Goal: Answer question/provide support

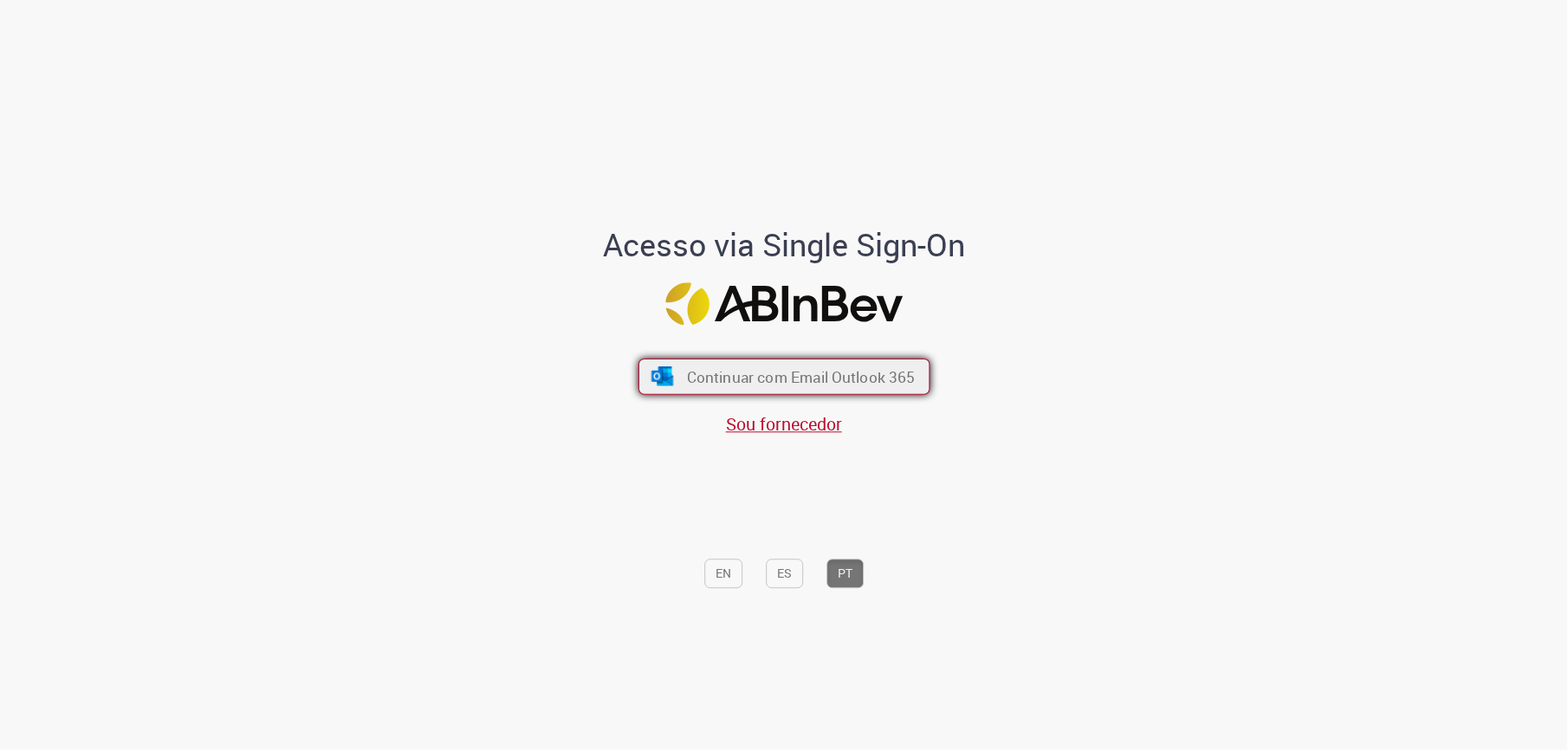
click at [777, 386] on button "Continuar com Email Outlook 365" at bounding box center [784, 376] width 292 height 37
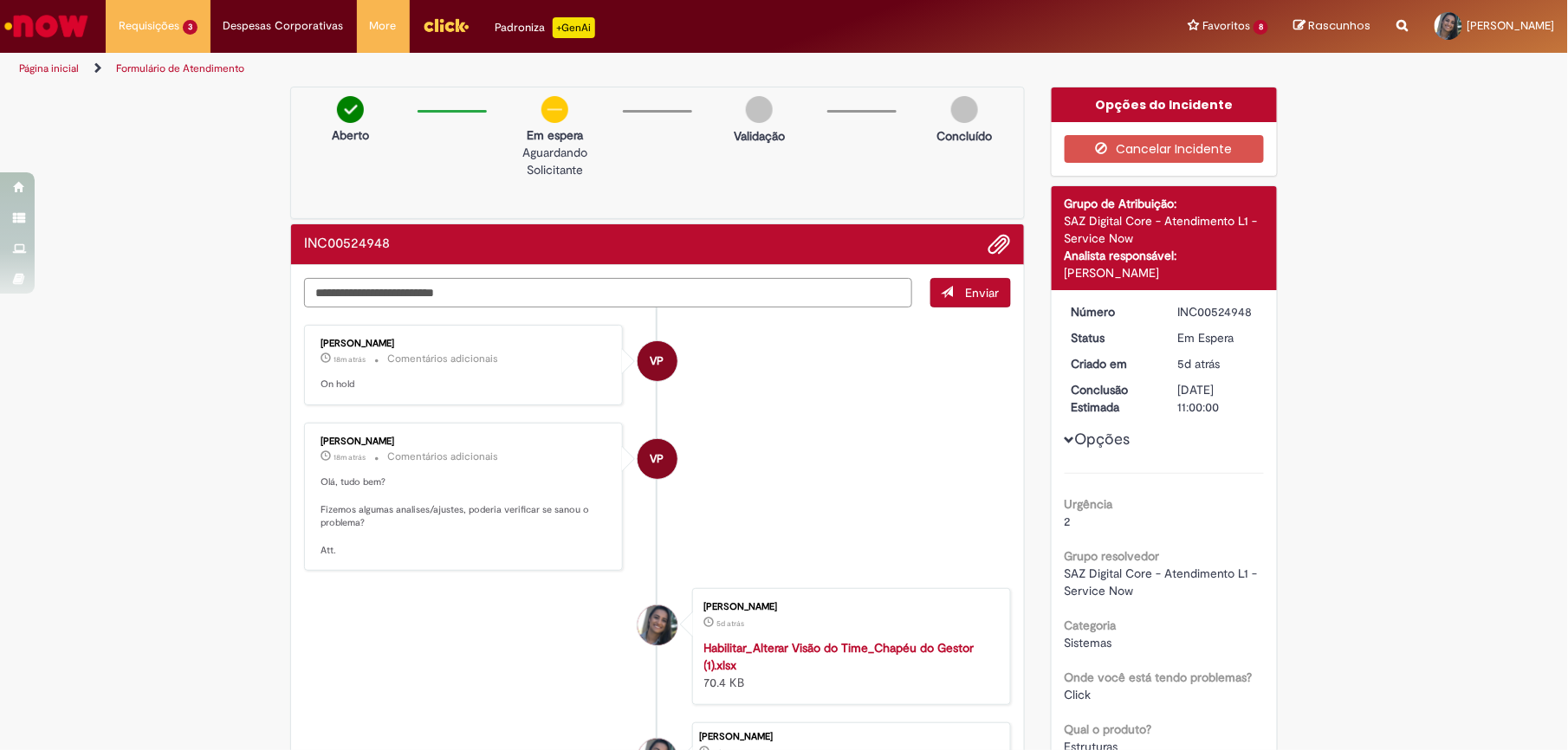
click at [444, 297] on textarea "Digite sua mensagem aqui..." at bounding box center [608, 293] width 608 height 30
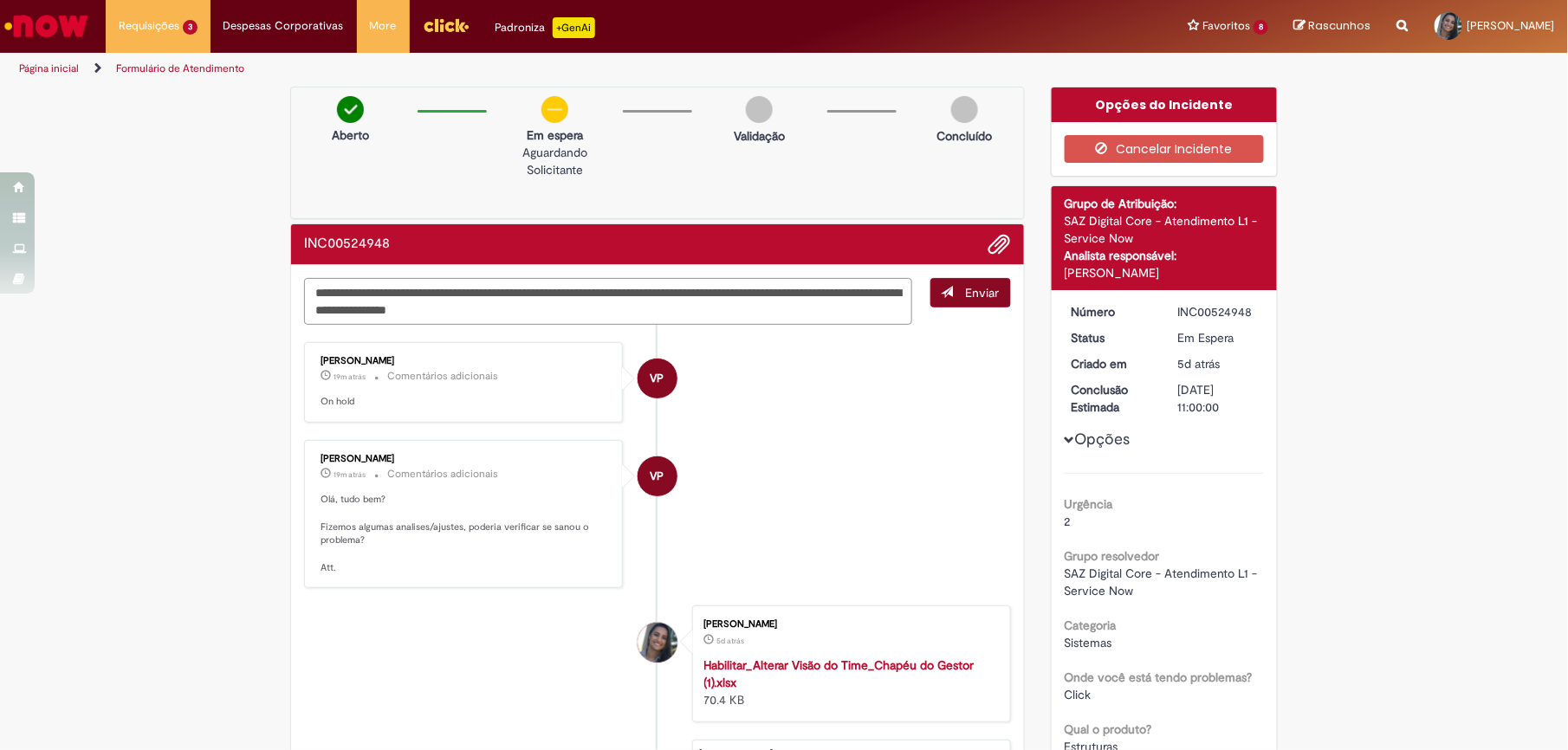
type textarea "**********"
click at [966, 289] on span "Enviar" at bounding box center [983, 292] width 34 height 15
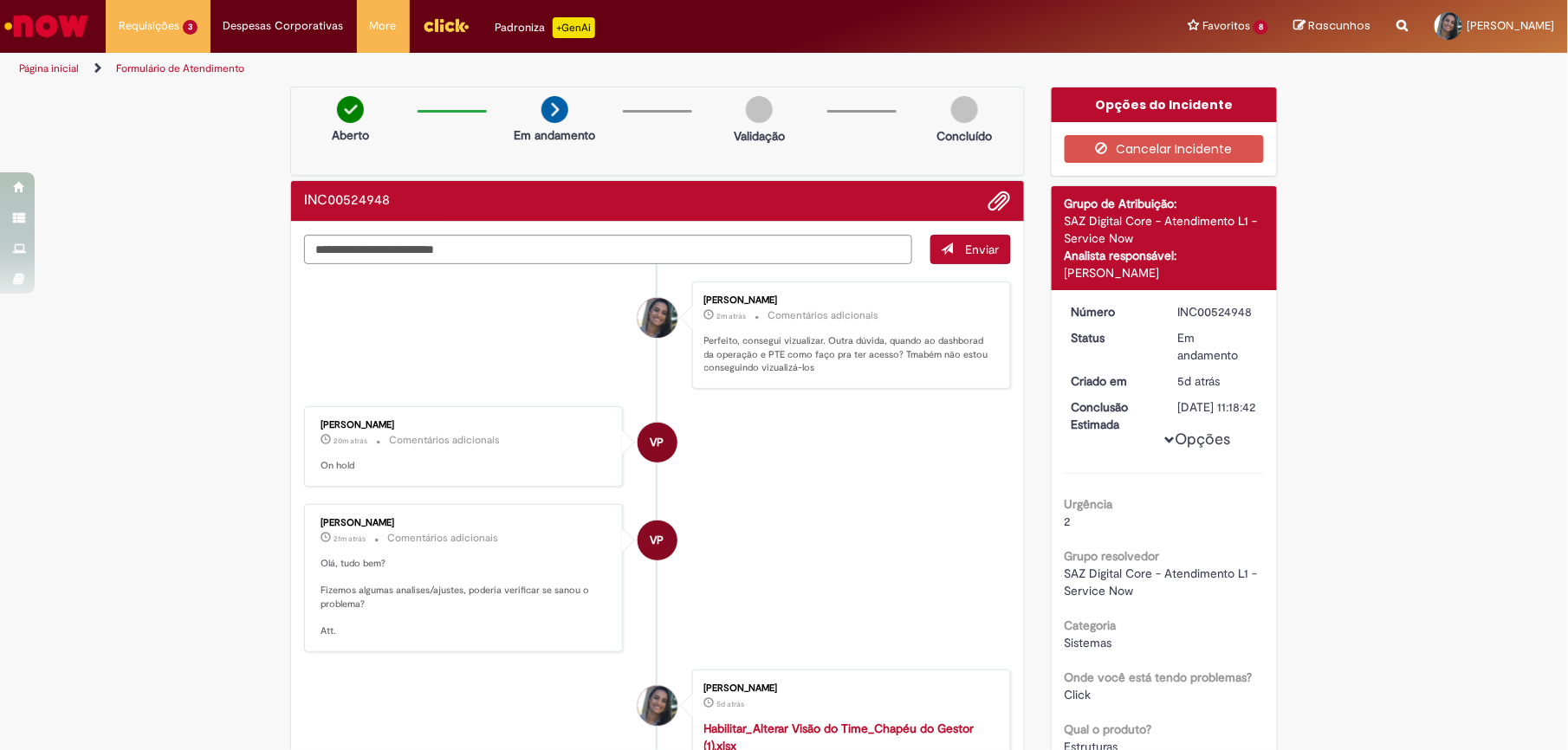
click at [160, 74] on li "Formulário de Atendimento" at bounding box center [180, 69] width 141 height 32
click at [157, 67] on link "Formulário de Atendimento" at bounding box center [179, 68] width 128 height 13
click at [167, 64] on link "Formulário de Atendimento" at bounding box center [179, 68] width 128 height 13
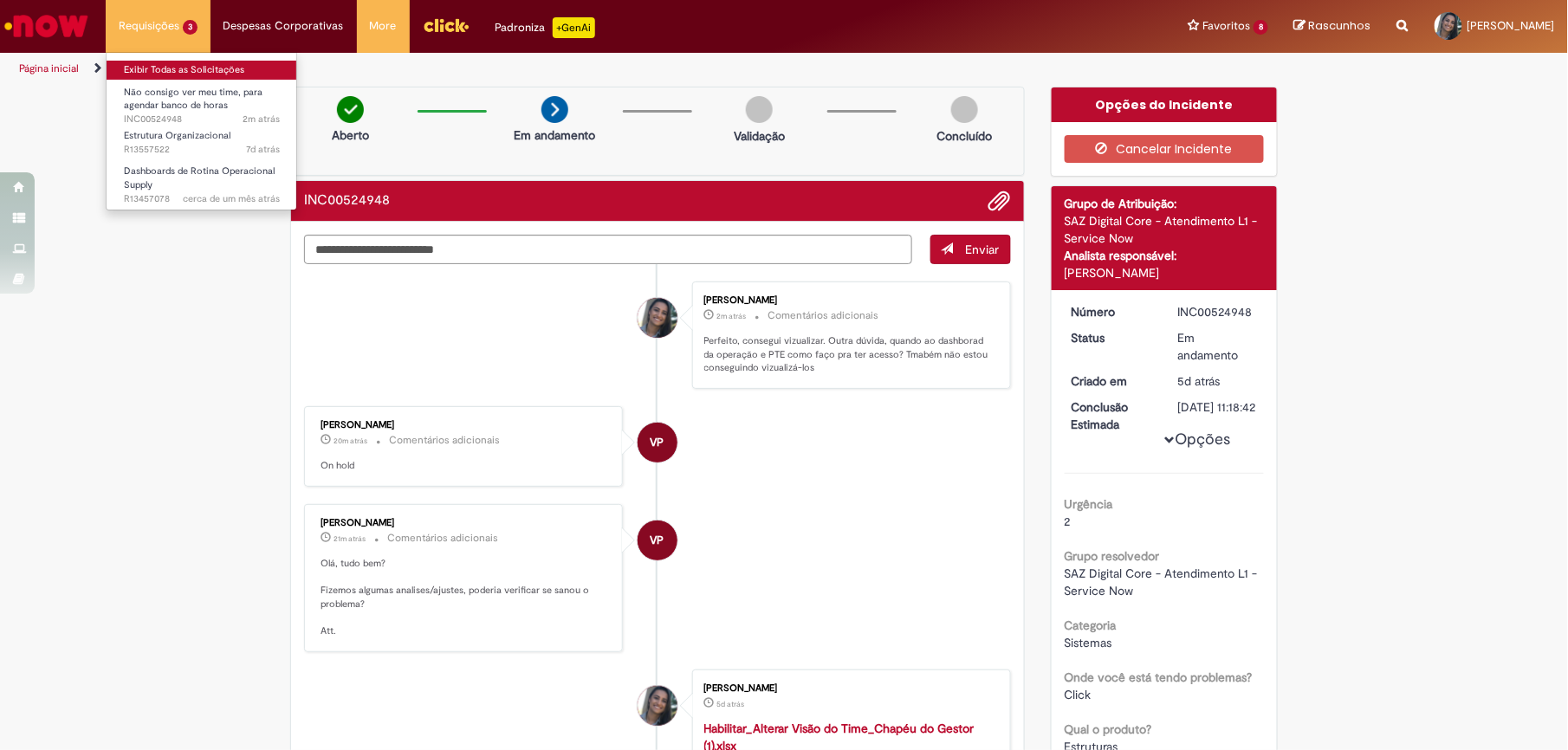
click at [167, 64] on link "Exibir Todas as Solicitações" at bounding box center [202, 70] width 191 height 19
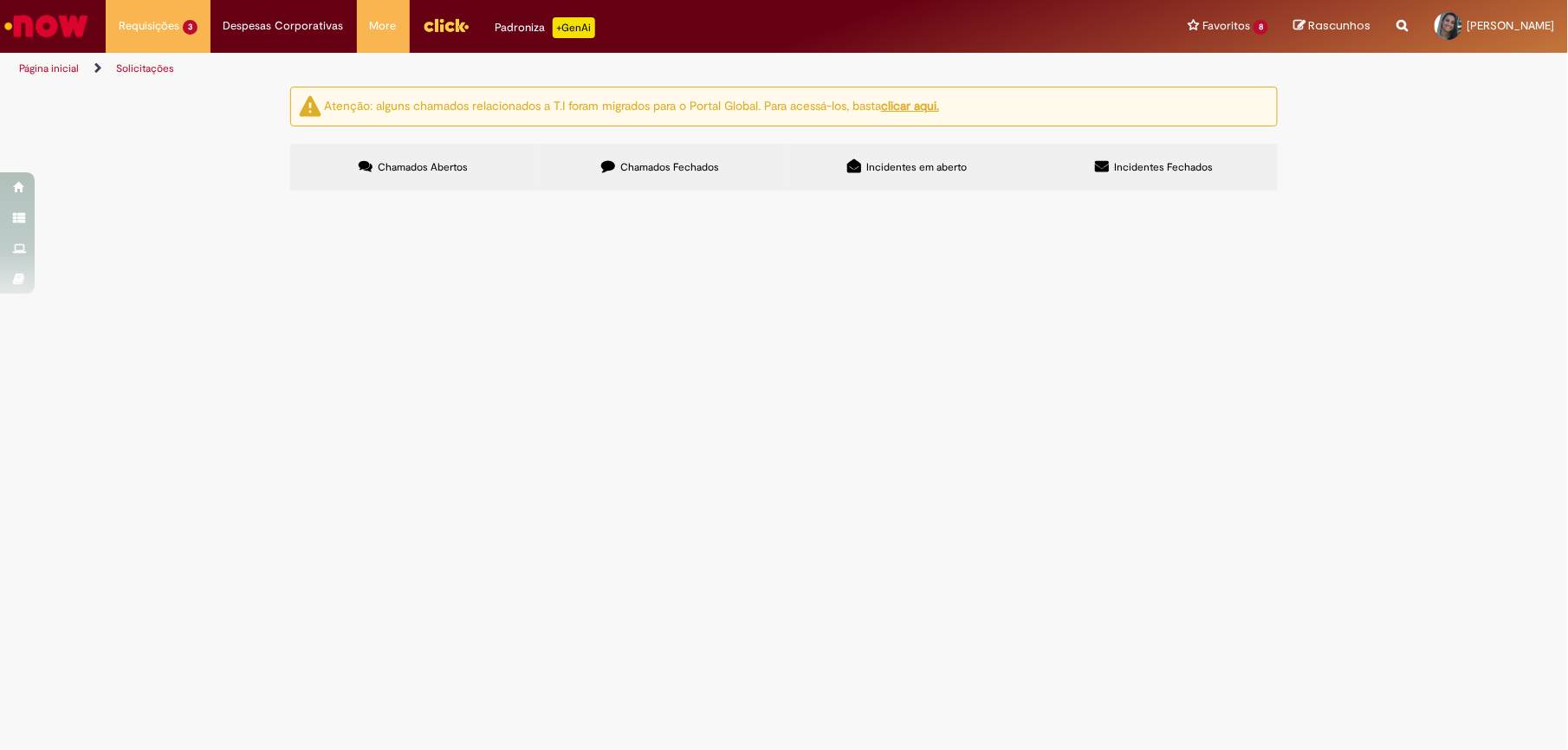
click at [0, 0] on span "Dashboards de Rotina Operacional Supply" at bounding box center [0, 0] width 0 height 0
click at [424, 351] on main "Solicitações Atenção: alguns chamados relacionados a T.I foram migrados para o …" at bounding box center [784, 418] width 1568 height 664
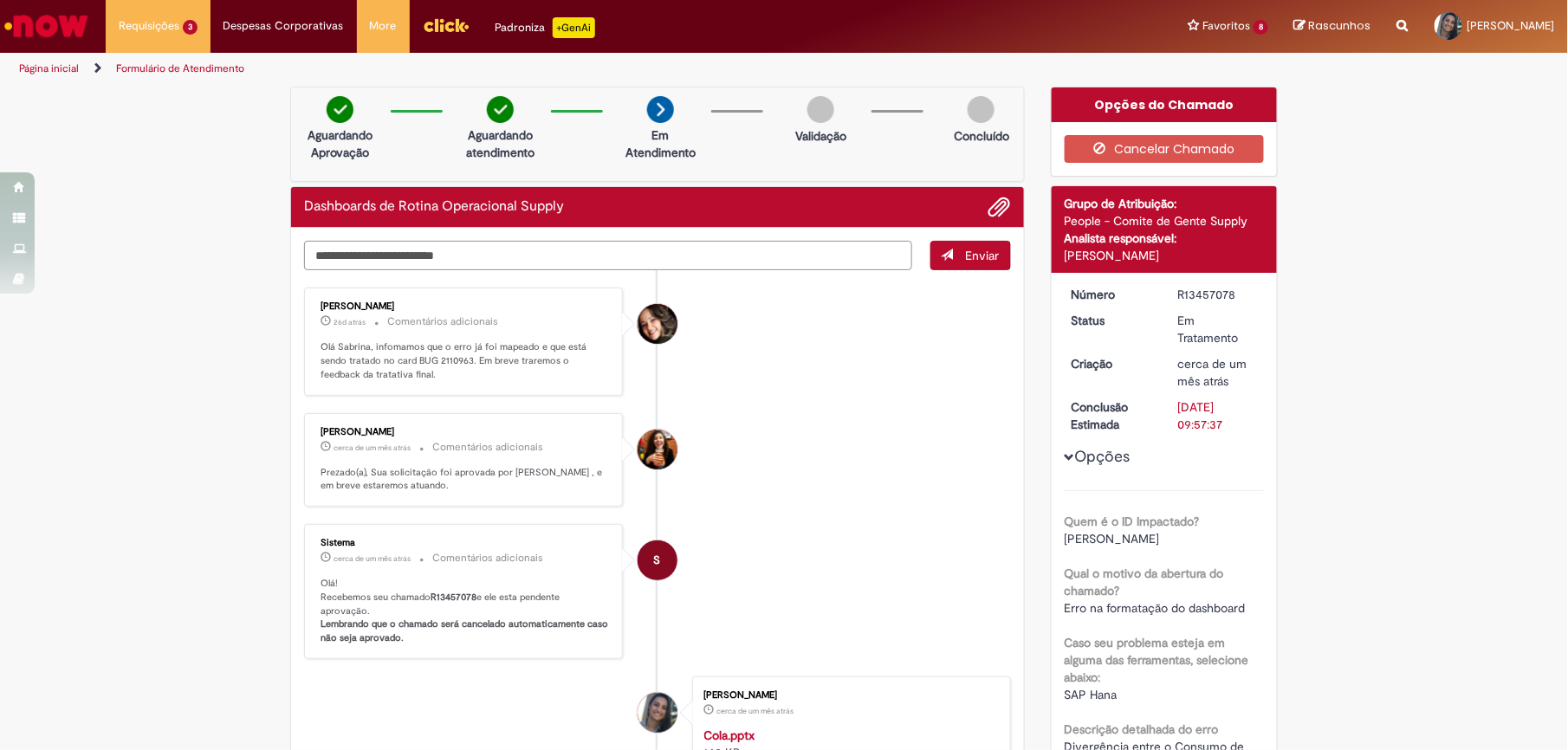
click at [524, 241] on textarea "Digite sua mensagem aqui..." at bounding box center [608, 256] width 608 height 30
type textarea "**********"
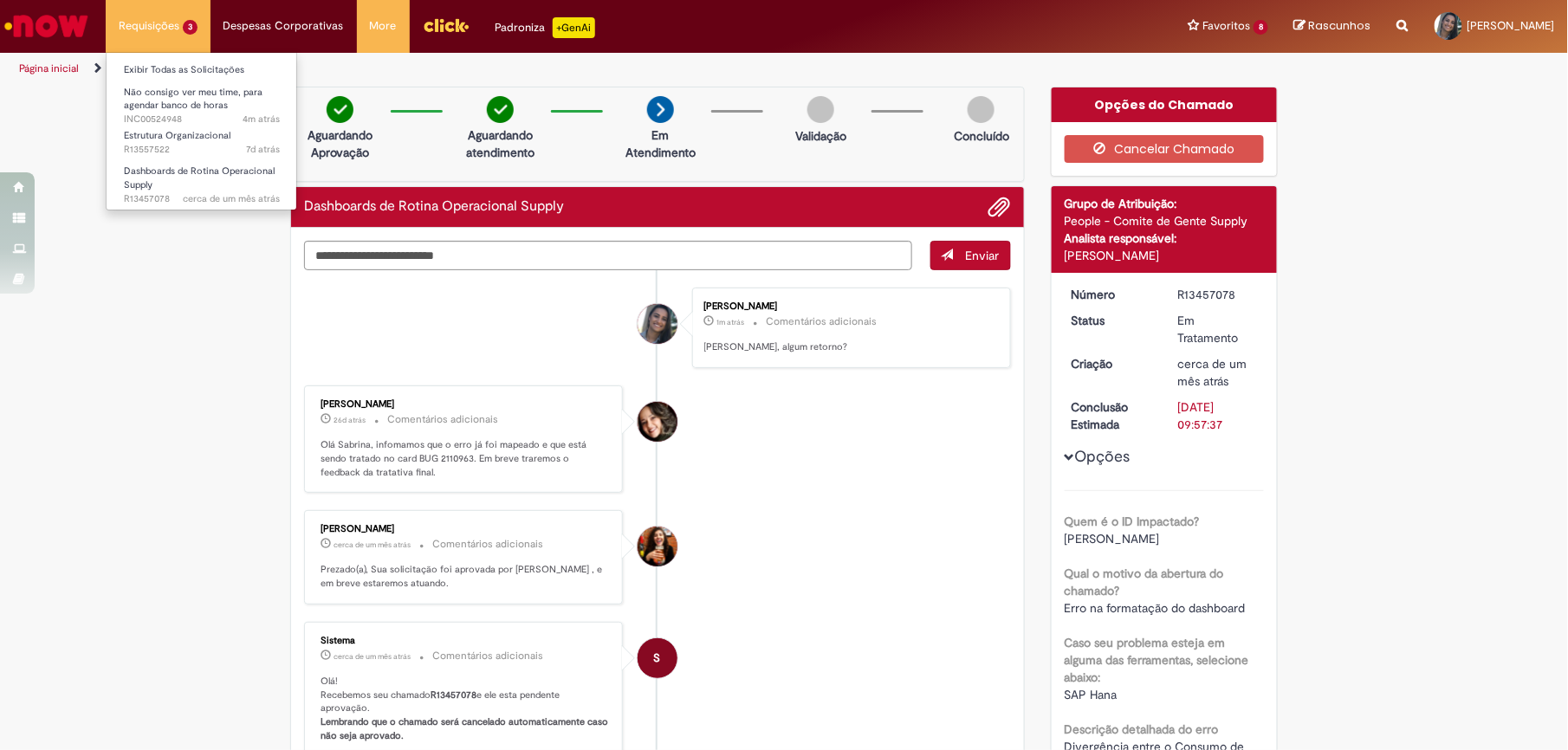
click at [182, 32] on li "Requisições 3 Exibir Todas as Solicitações Não consigo ver meu time, para agend…" at bounding box center [158, 26] width 105 height 52
click at [178, 65] on link "Exibir Todas as Solicitações" at bounding box center [202, 70] width 191 height 19
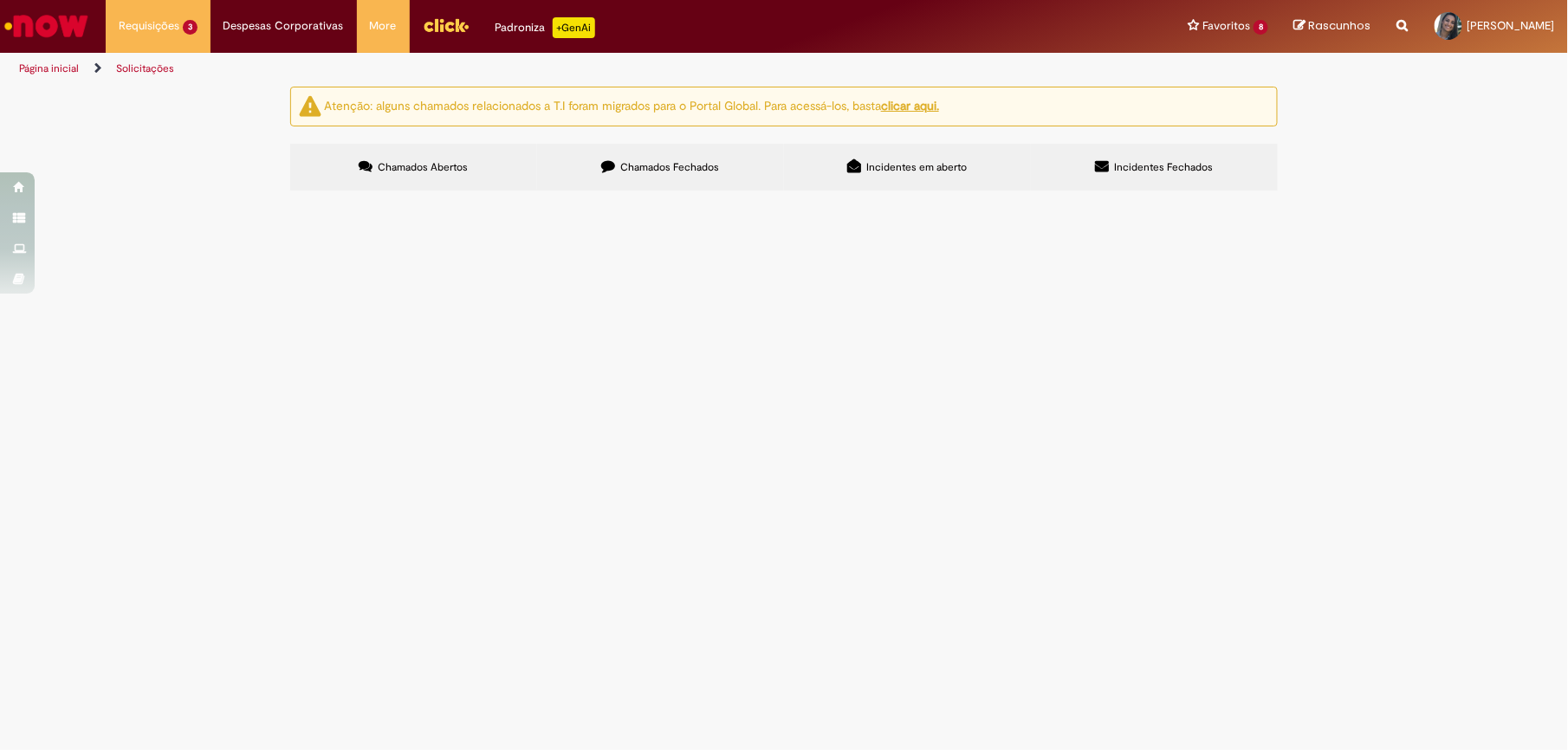
click at [0, 0] on span "Bom dia, não estou conseguindo ver meu time no click, conforme anexo segue a es…" at bounding box center [0, 0] width 0 height 0
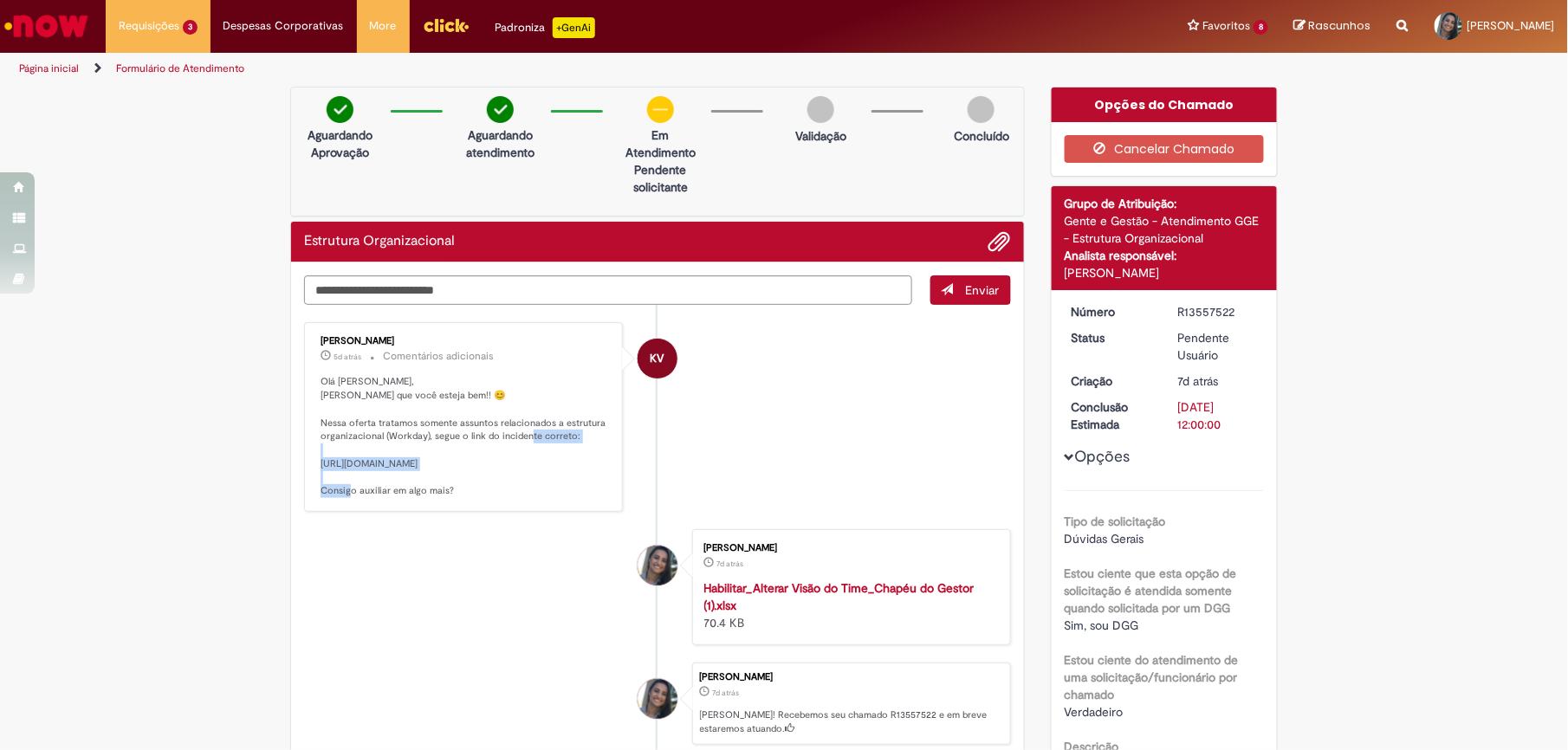
drag, startPoint x: 580, startPoint y: 471, endPoint x: 312, endPoint y: 466, distance: 268.0
click at [321, 466] on p "Olá Sabrina, Espero que você esteja bem!! 😊 Nessa oferta tratamos somente assun…" at bounding box center [465, 435] width 289 height 122
click at [502, 478] on p "Olá Sabrina, Espero que você esteja bem!! 😊 Nessa oferta tratamos somente assun…" at bounding box center [465, 435] width 289 height 122
click at [580, 478] on p "Olá Sabrina, Espero que você esteja bem!! 😊 Nessa oferta tratamos somente assun…" at bounding box center [465, 435] width 289 height 122
click at [567, 478] on p "Olá Sabrina, Espero que você esteja bem!! 😊 Nessa oferta tratamos somente assun…" at bounding box center [465, 435] width 289 height 122
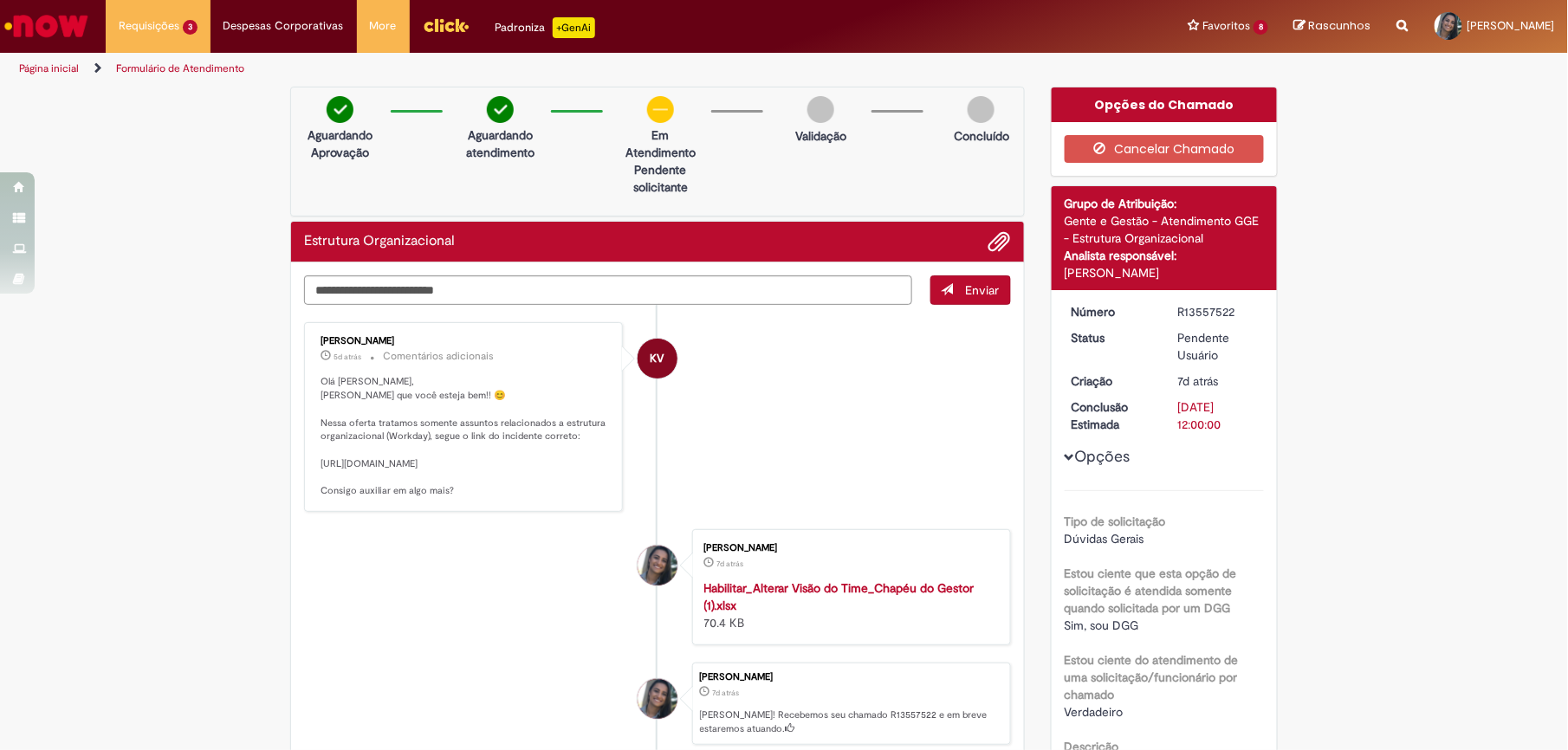
click at [567, 478] on p "Olá Sabrina, Espero que você esteja bem!! 😊 Nessa oferta tratamos somente assun…" at bounding box center [465, 435] width 289 height 122
copy p "ttps://ambev.service-now.com/ambevnow?id=sc_cat_item&sys_id=45b16ac21b8e95104a4…"
click at [667, 296] on textarea "Digite sua mensagem aqui..." at bounding box center [608, 290] width 608 height 30
type textarea "**********"
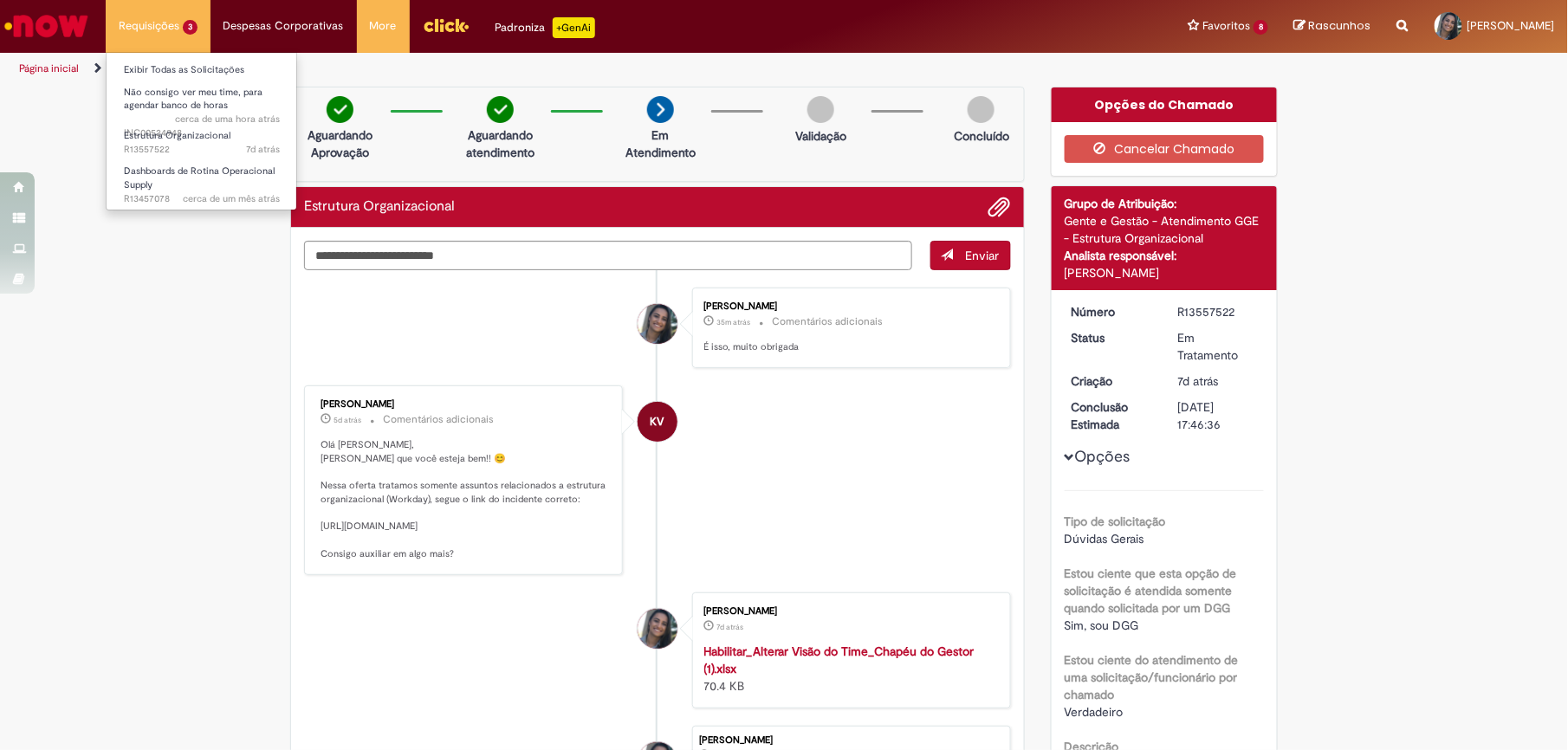
click at [143, 39] on li "Requisições 3 Exibir Todas as Solicitações Não consigo ver meu time, para agend…" at bounding box center [158, 26] width 105 height 52
click at [61, 69] on link "Página inicial" at bounding box center [48, 68] width 60 height 13
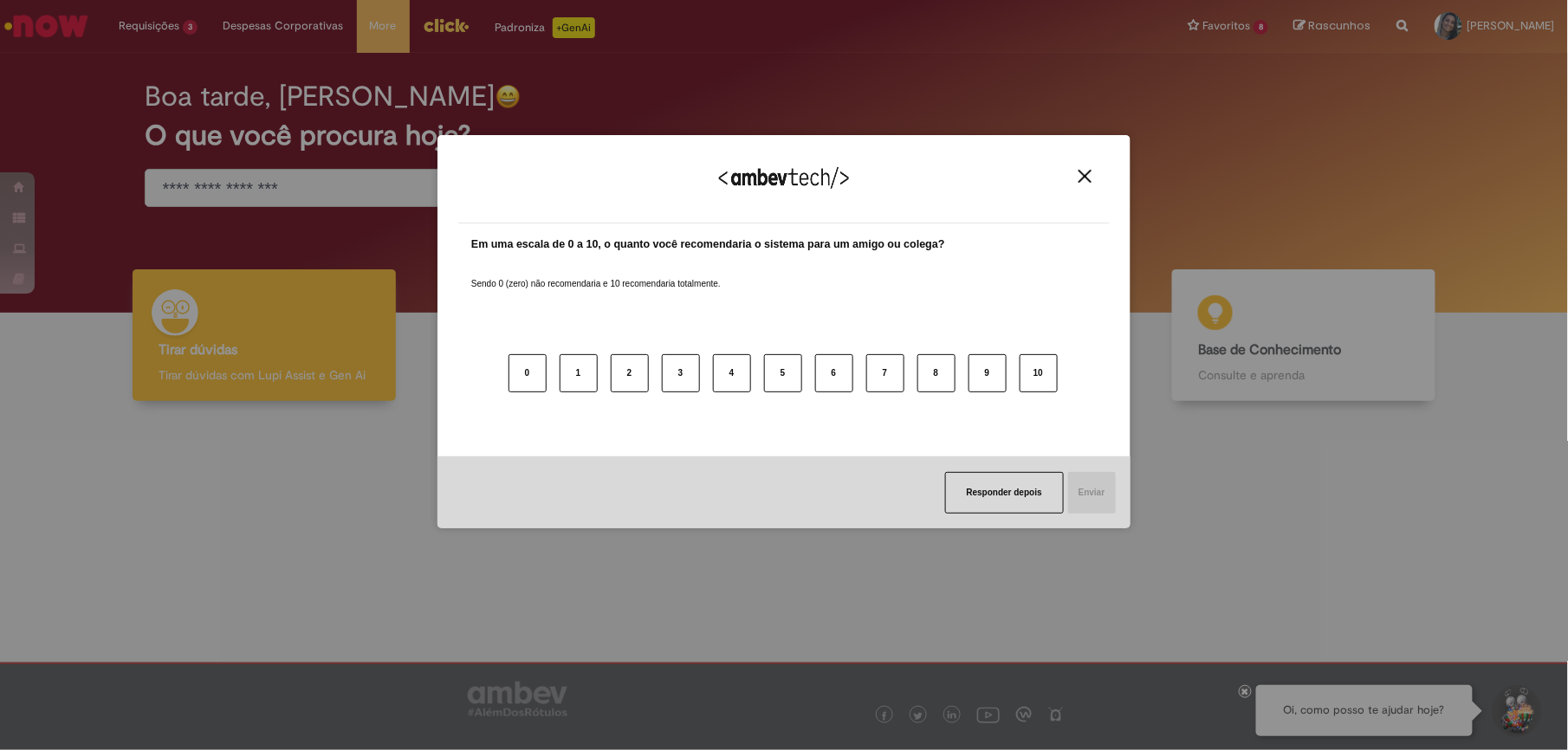
click at [1242, 694] on div "Agradecemos seu feedback! Em uma escala de 0 a 10, o quanto você recomendaria o…" at bounding box center [784, 375] width 1568 height 750
click at [1006, 487] on button "Responder depois" at bounding box center [1004, 493] width 118 height 41
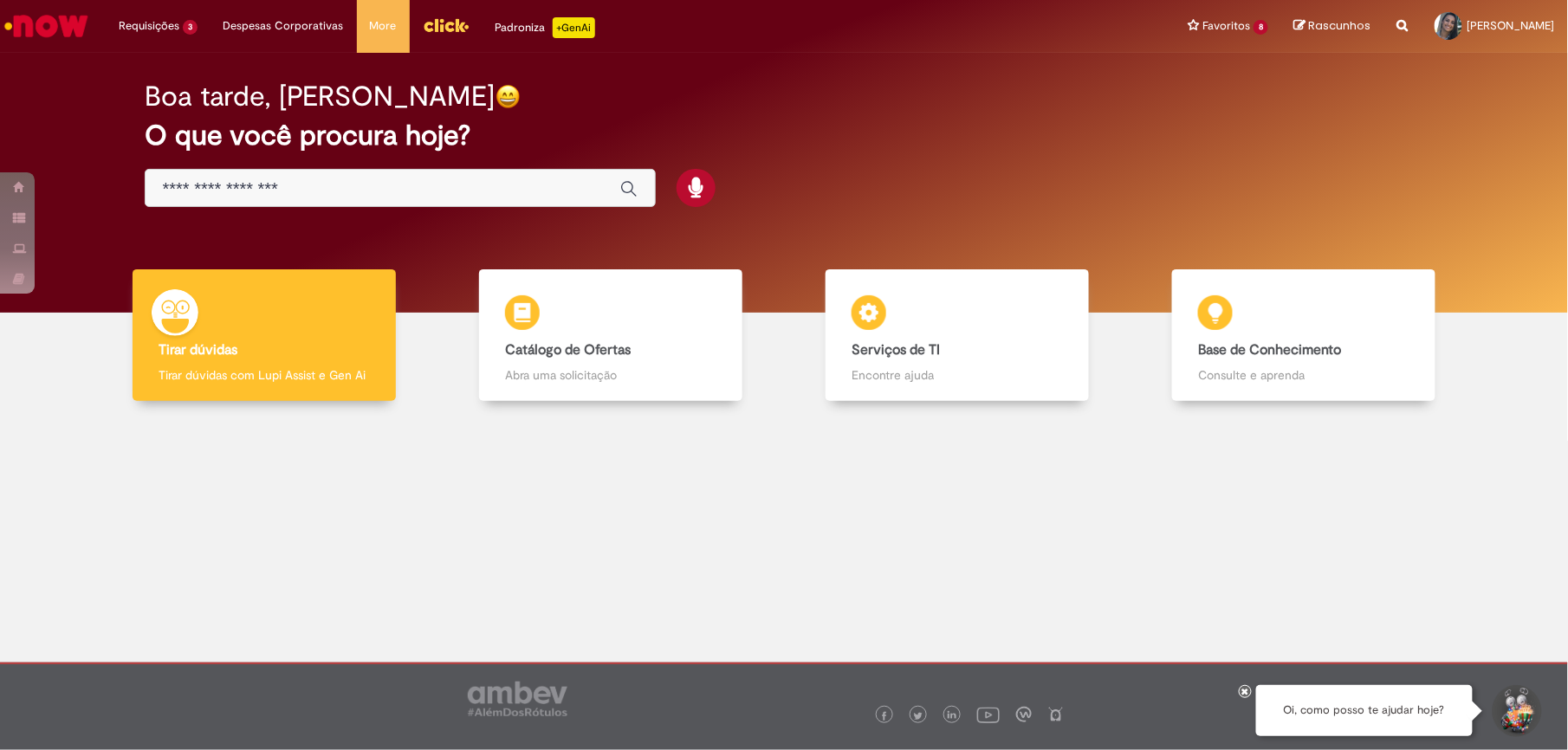
click at [1246, 694] on icon at bounding box center [1246, 691] width 7 height 9
